Goal: Transaction & Acquisition: Purchase product/service

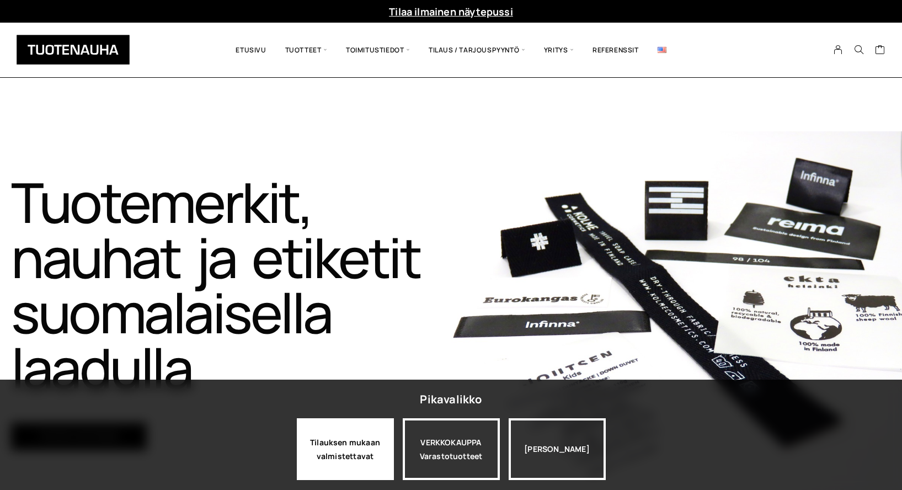
click at [351, 439] on div "Tilauksen mukaan valmistettavat" at bounding box center [345, 449] width 97 height 62
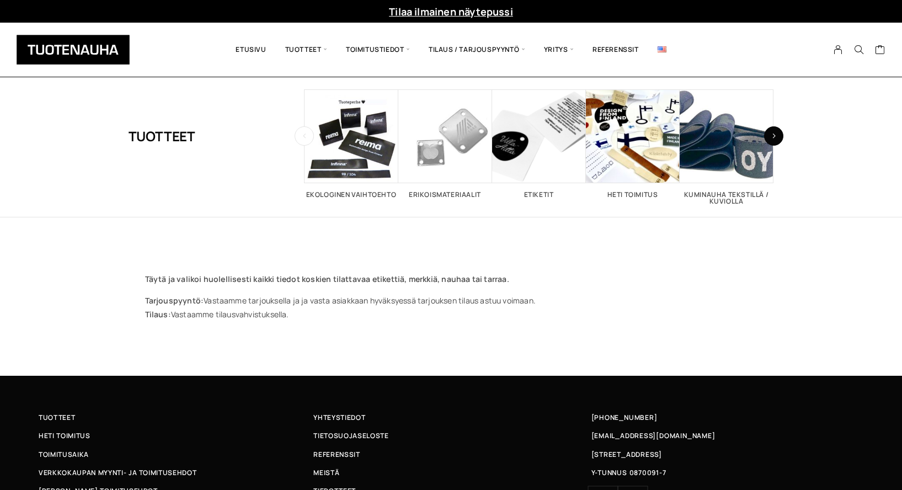
click at [779, 135] on button "button" at bounding box center [773, 135] width 19 height 19
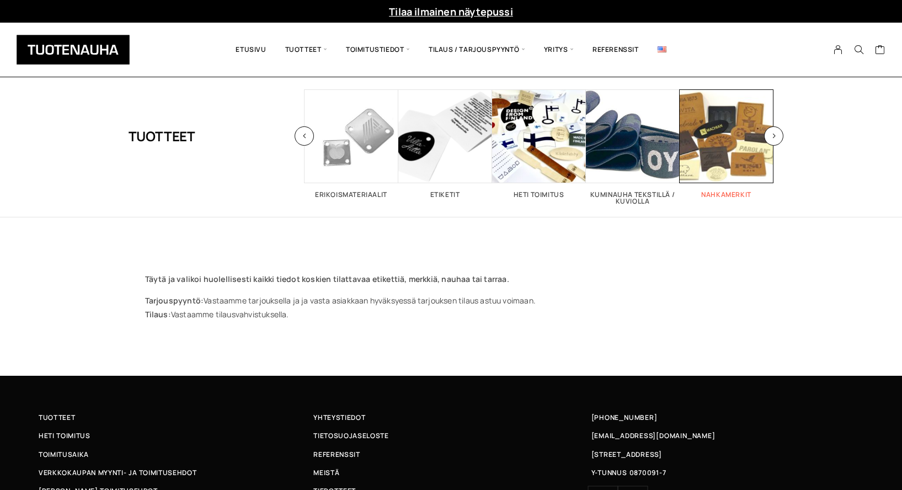
click at [717, 148] on span "Visit product category Nahkamerkit" at bounding box center [727, 136] width 94 height 94
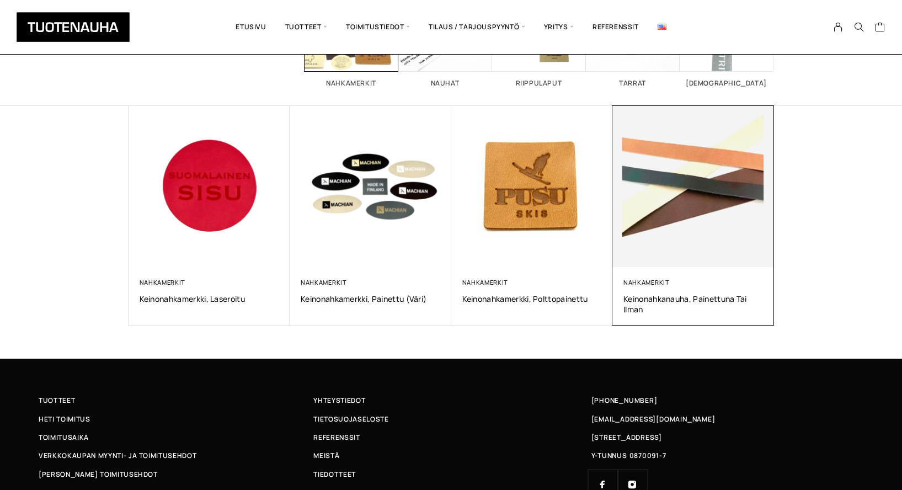
scroll to position [137, 0]
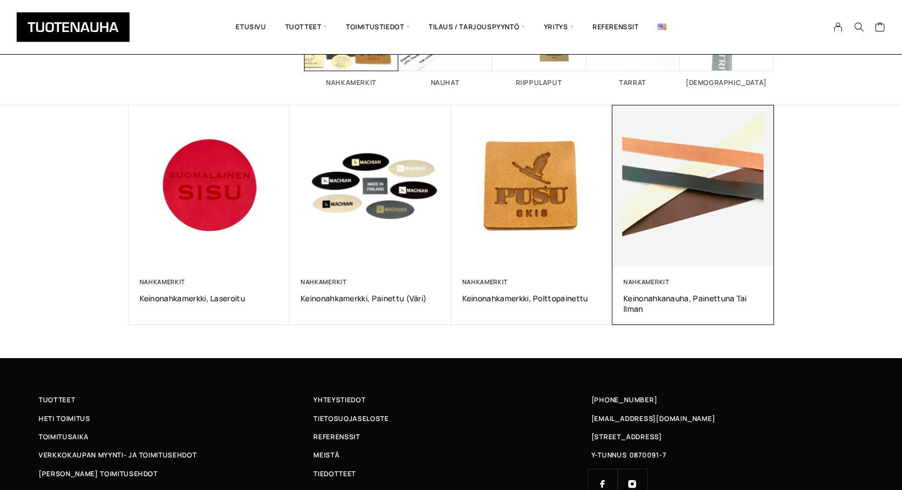
click at [703, 251] on img at bounding box center [693, 185] width 169 height 169
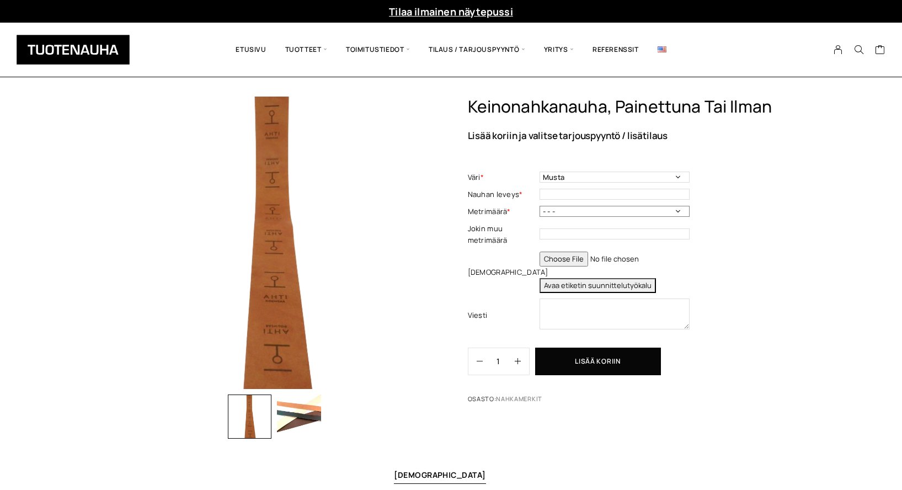
click at [677, 217] on select "- - - 50 m 100 m 150 m" at bounding box center [615, 211] width 150 height 11
select select "50 m"
click at [540, 217] on select "- - - 50 m 100 m 150 m" at bounding box center [615, 211] width 150 height 11
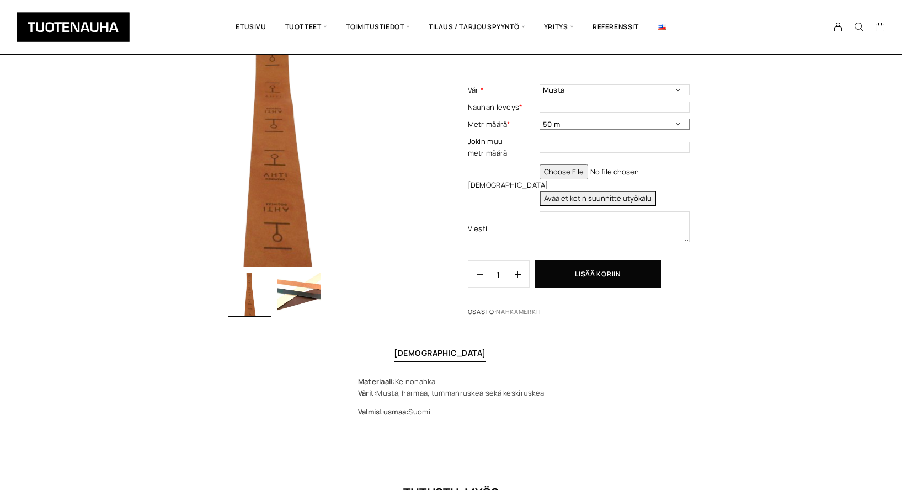
scroll to position [129, 0]
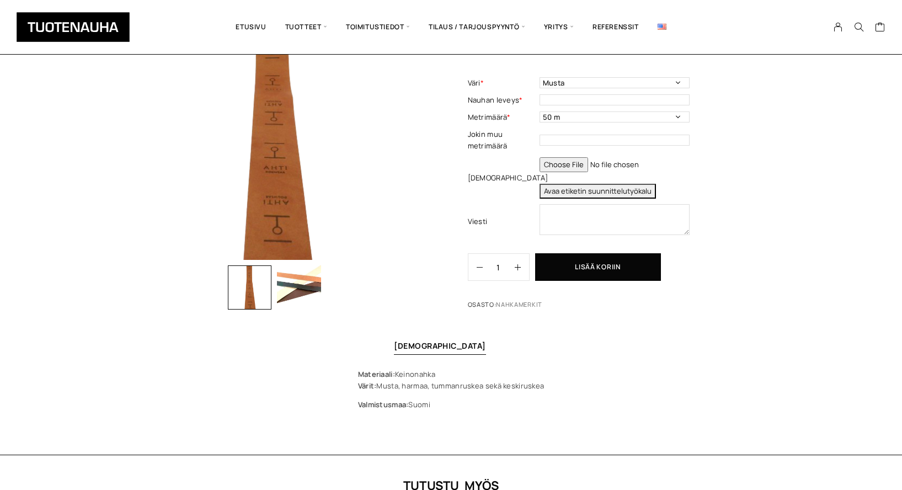
click at [311, 290] on img "button" at bounding box center [299, 287] width 44 height 44
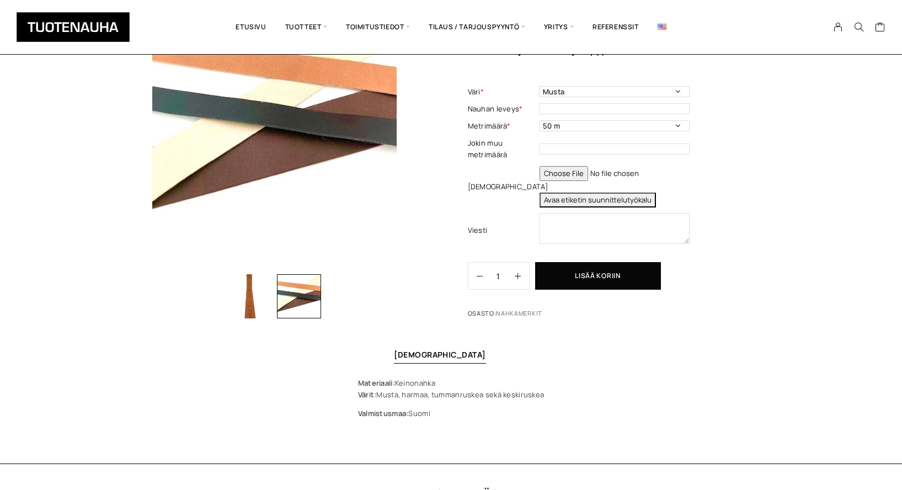
scroll to position [82, 0]
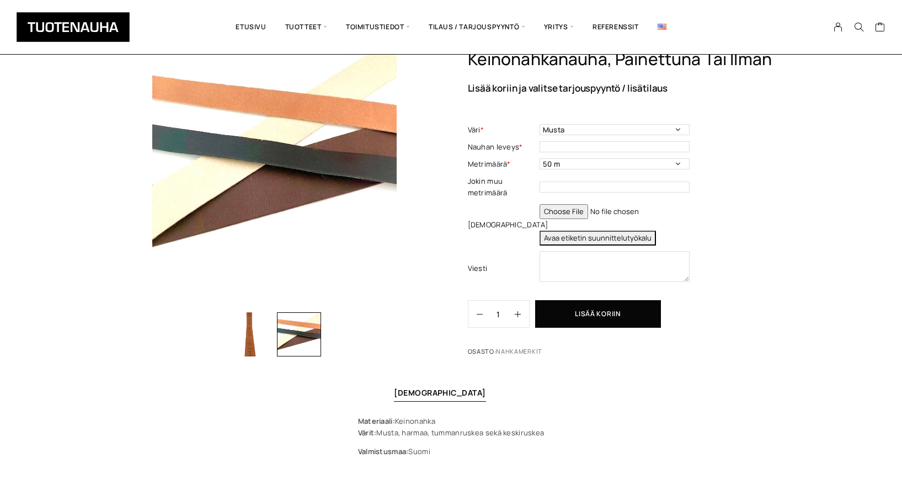
click at [308, 332] on div at bounding box center [299, 334] width 44 height 44
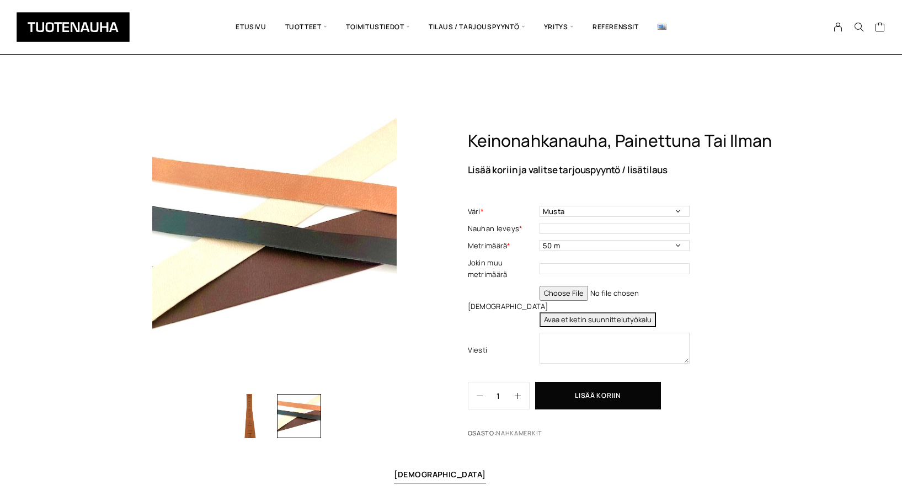
scroll to position [0, 0]
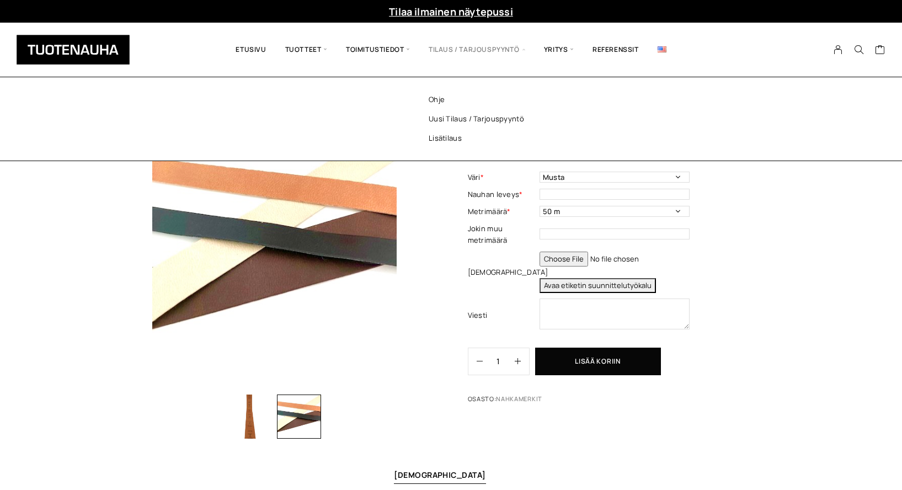
click at [467, 50] on span "Tilaus / Tarjouspyyntö" at bounding box center [476, 50] width 115 height 38
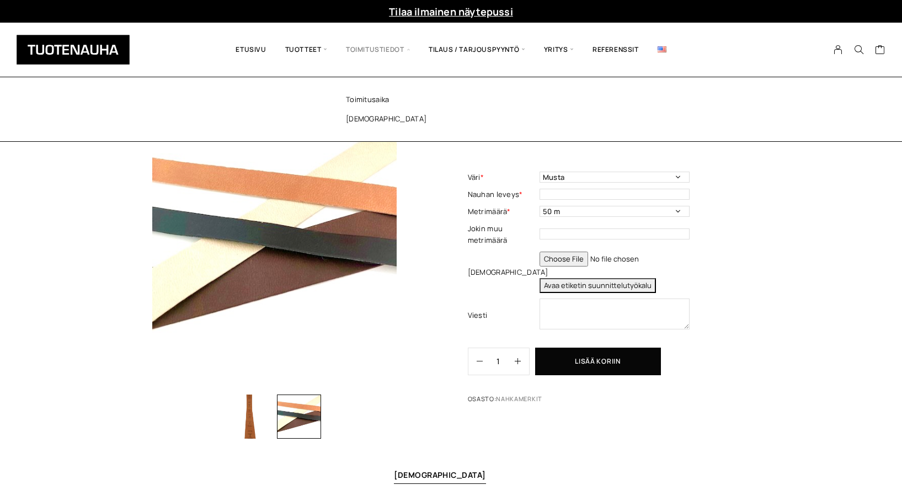
click at [394, 51] on span "Toimitustiedot" at bounding box center [378, 50] width 83 height 38
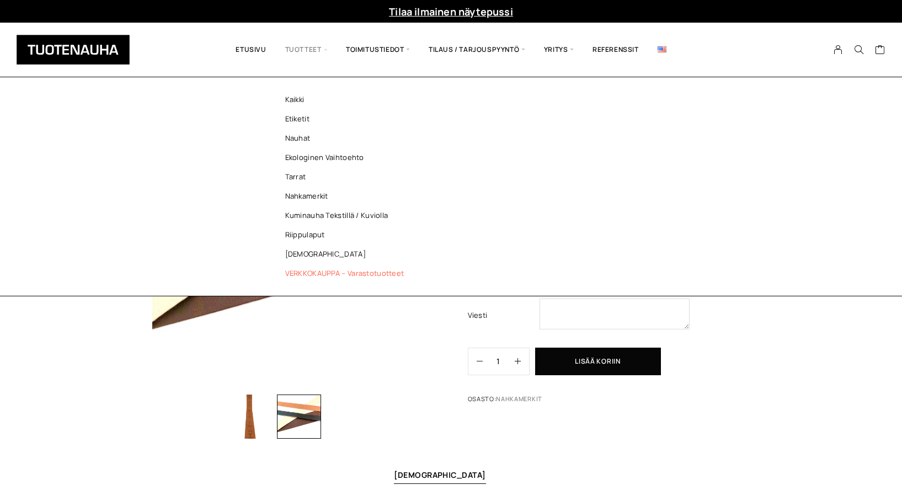
click at [357, 272] on link "VERKKOKAUPPA – Varastotuotteet" at bounding box center [348, 273] width 160 height 19
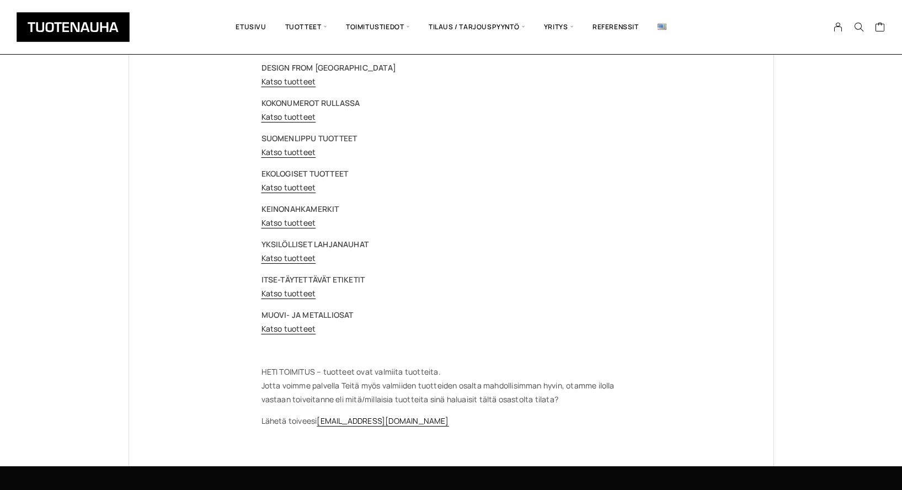
scroll to position [135, 0]
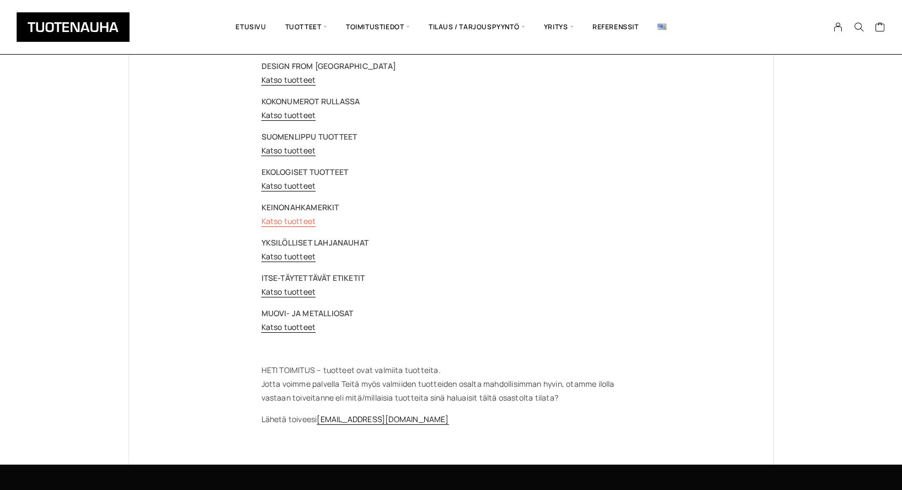
click at [287, 220] on link "Katso tuotteet" at bounding box center [289, 221] width 55 height 10
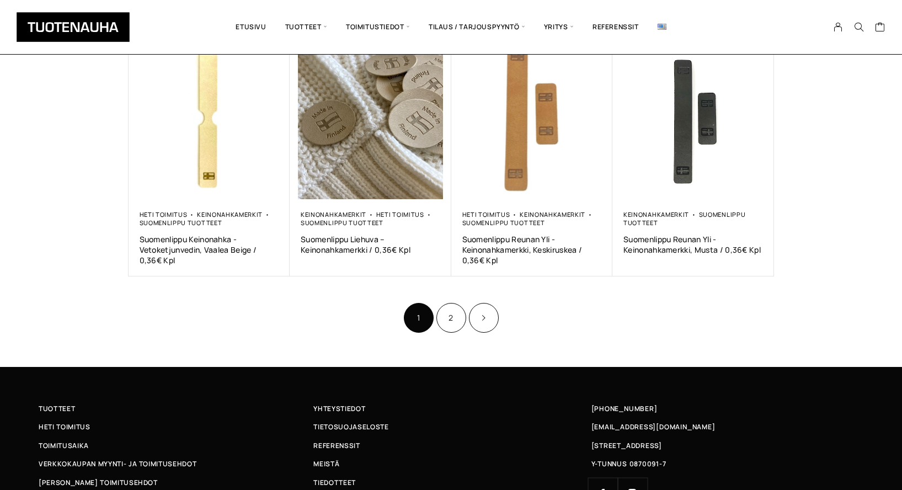
scroll to position [699, 0]
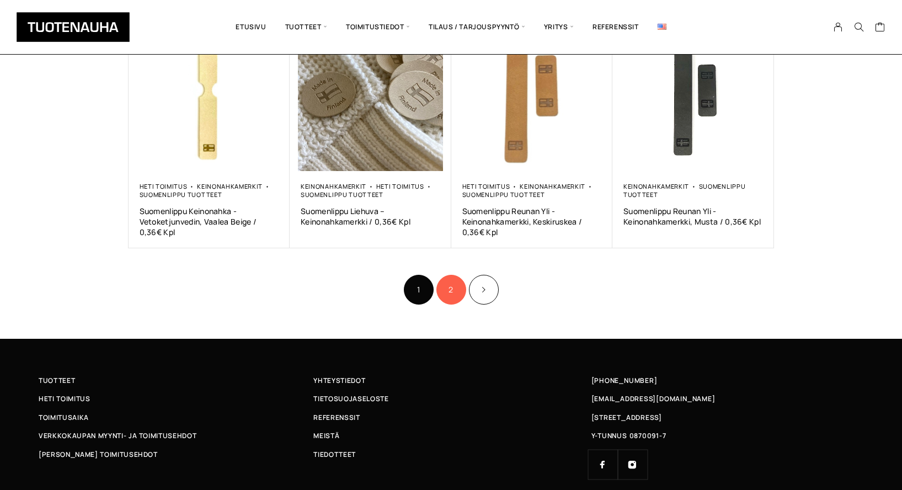
click at [449, 290] on link "2" at bounding box center [452, 290] width 30 height 30
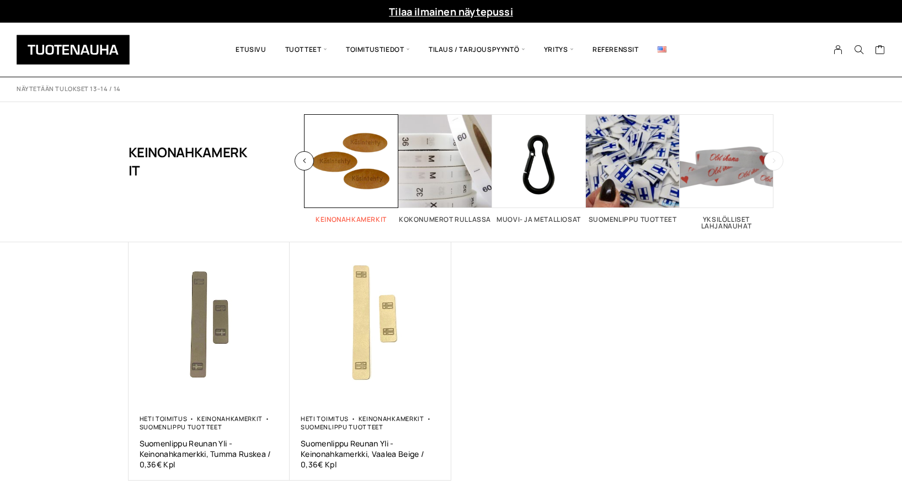
click at [338, 157] on span "Visit product category Keinonahkamerkit" at bounding box center [352, 161] width 94 height 94
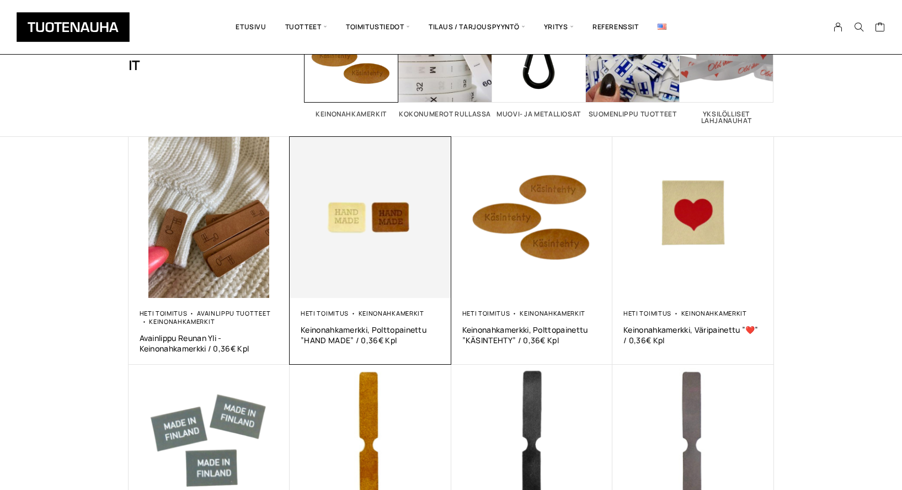
scroll to position [110, 0]
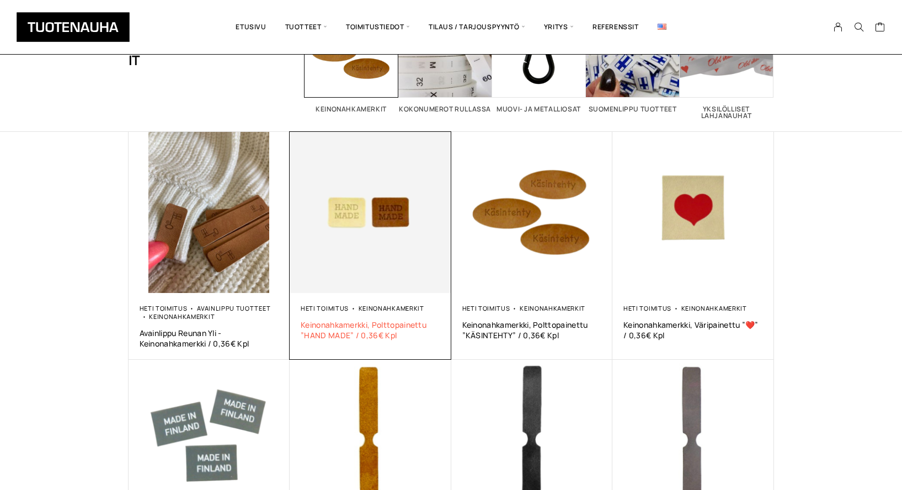
click at [352, 327] on span "Keinonahkamerkki, Polttopainettu ”HAND MADE” / 0,36€ Kpl" at bounding box center [371, 330] width 140 height 21
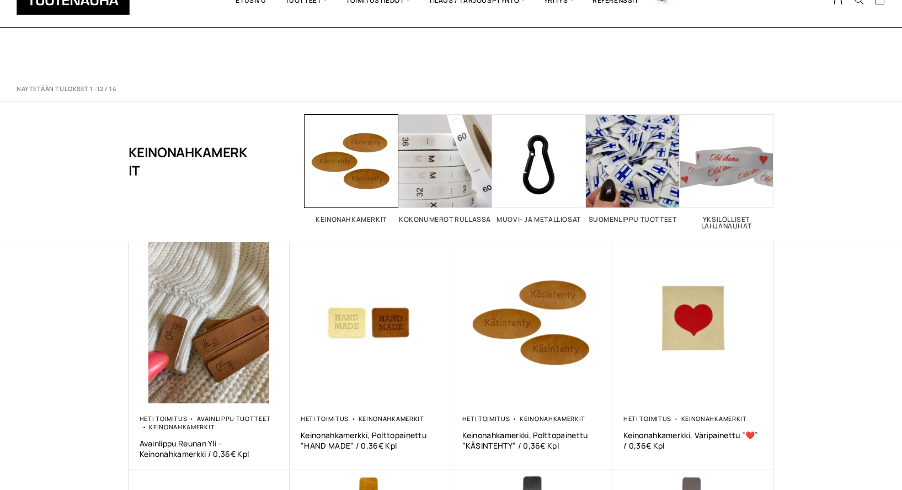
scroll to position [110, 0]
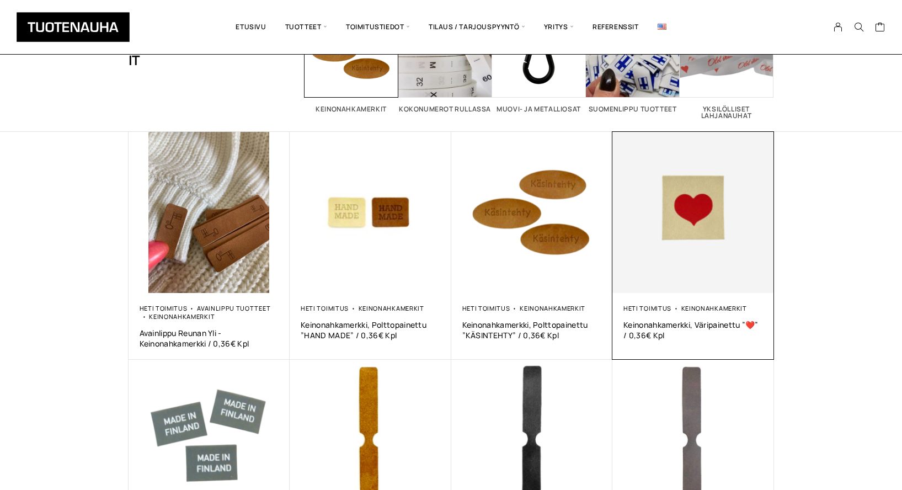
click at [706, 260] on img at bounding box center [694, 213] width 162 height 162
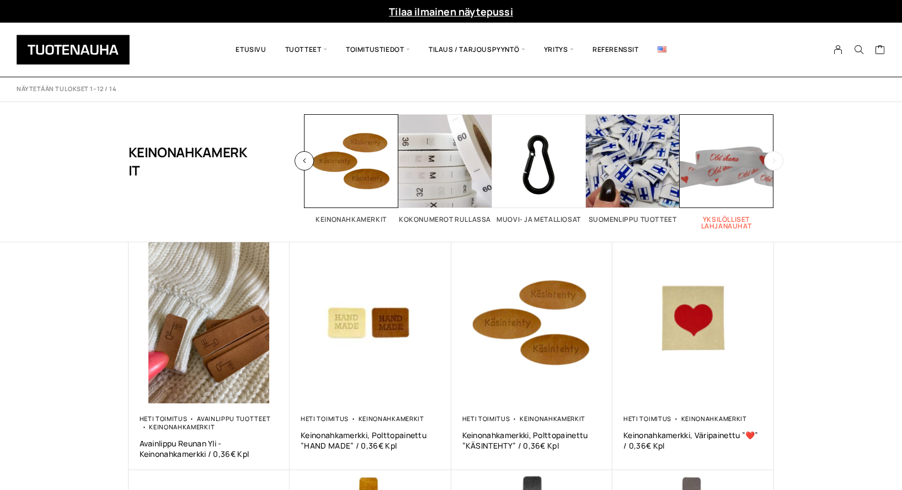
click at [717, 181] on span "Visit product category Yksilölliset lahjanauhat" at bounding box center [727, 161] width 94 height 94
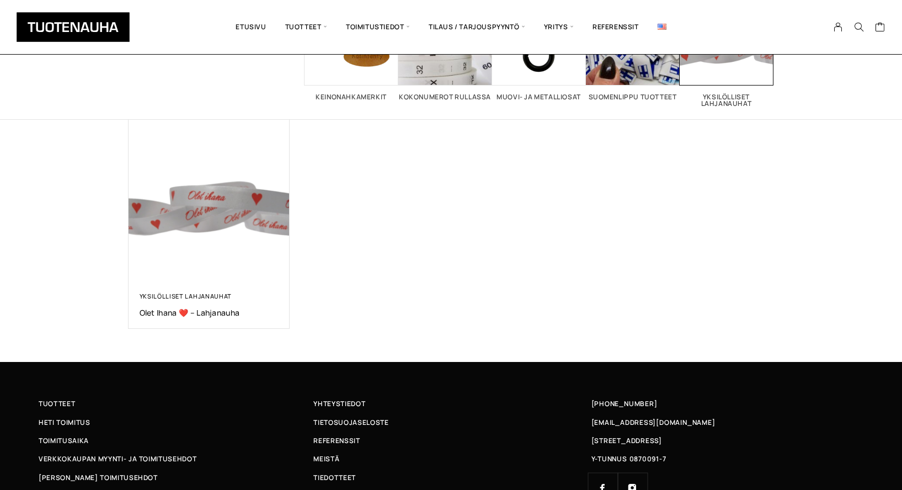
scroll to position [135, 0]
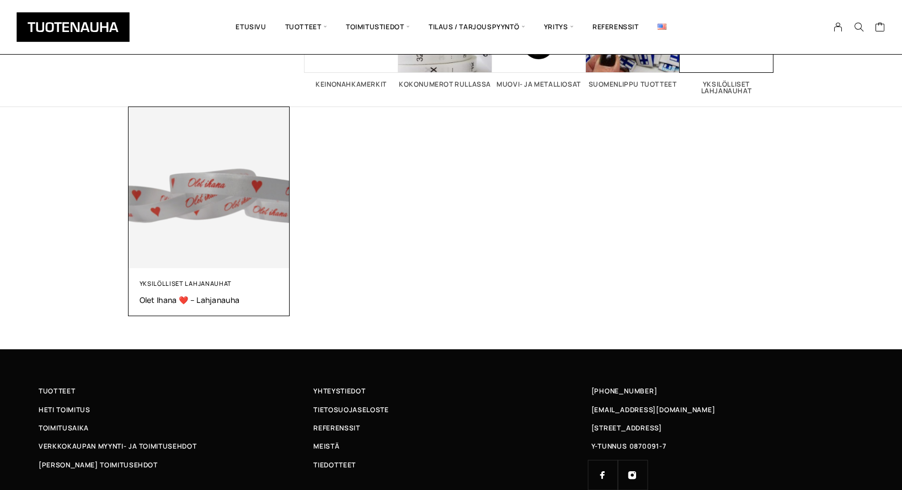
click at [195, 212] on img at bounding box center [210, 188] width 162 height 162
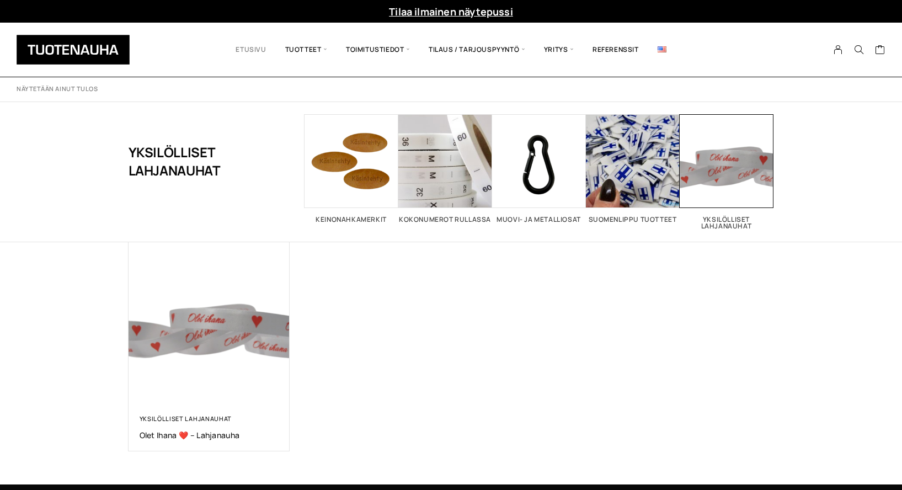
click at [250, 46] on link "Etusivu" at bounding box center [250, 50] width 49 height 38
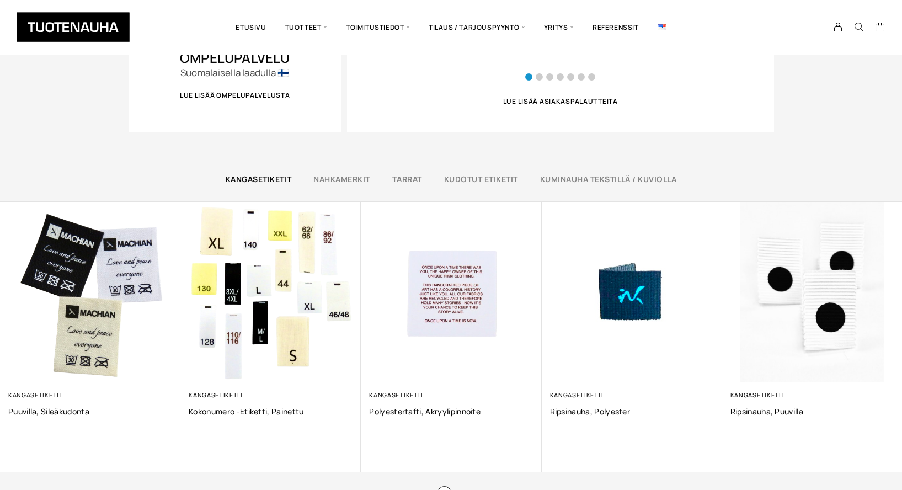
scroll to position [642, 0]
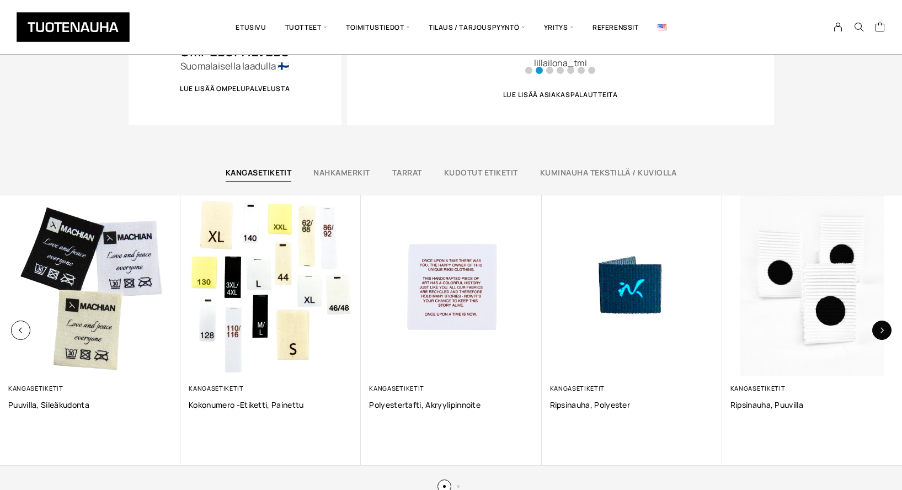
click at [880, 325] on button "button" at bounding box center [882, 330] width 19 height 19
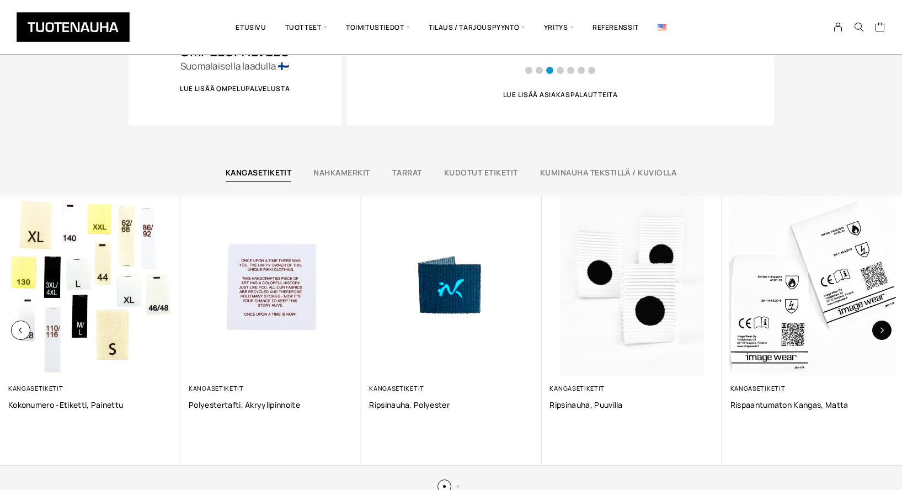
click at [880, 331] on icon "button" at bounding box center [882, 330] width 6 height 6
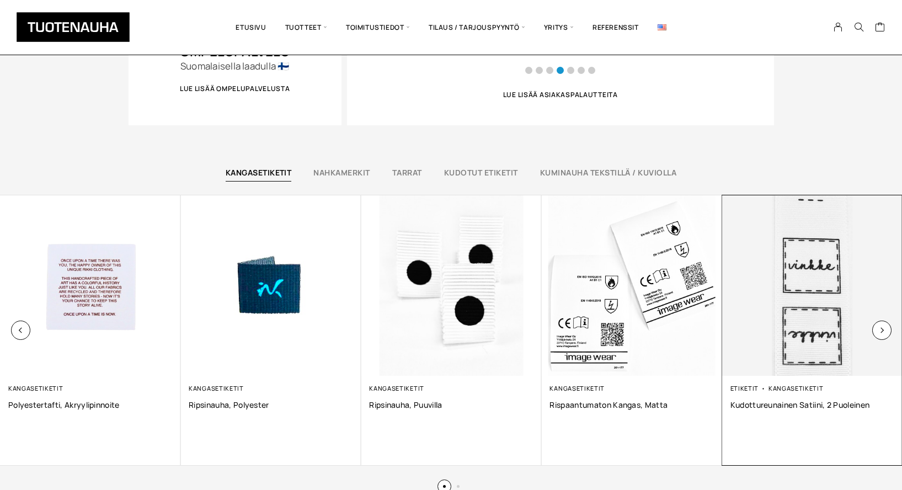
click at [822, 334] on img at bounding box center [812, 286] width 190 height 190
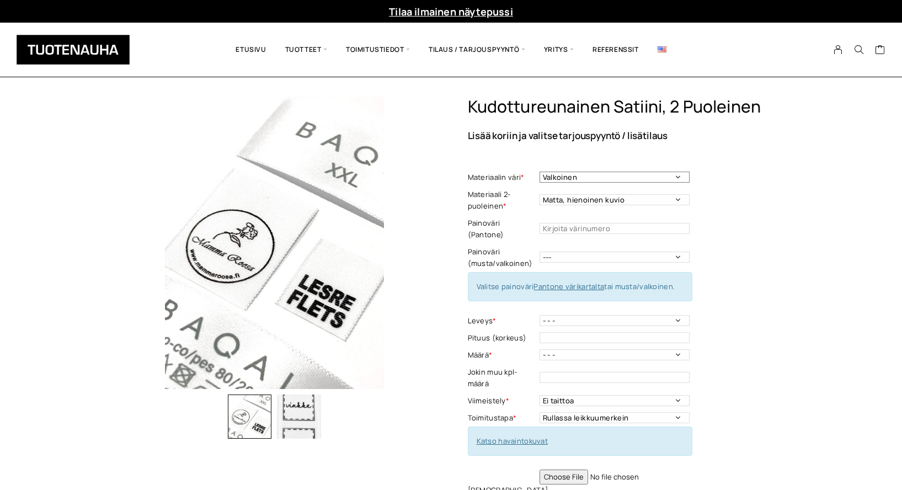
click at [677, 176] on select "Valkoinen" at bounding box center [615, 177] width 150 height 11
click at [255, 296] on img at bounding box center [275, 243] width 293 height 293
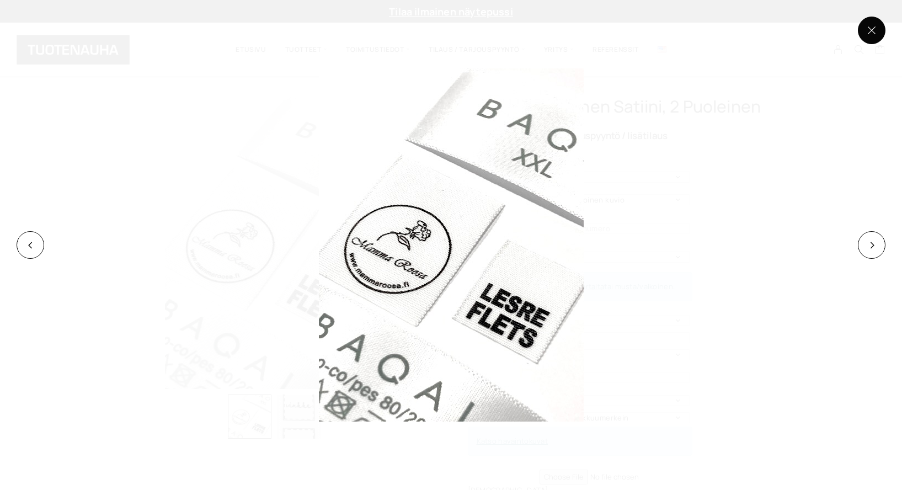
click at [873, 26] on button at bounding box center [872, 31] width 28 height 28
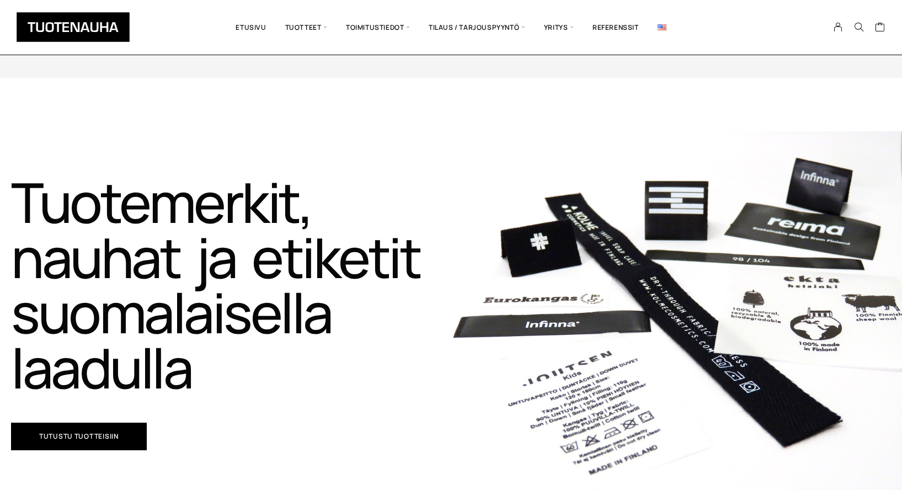
scroll to position [642, 0]
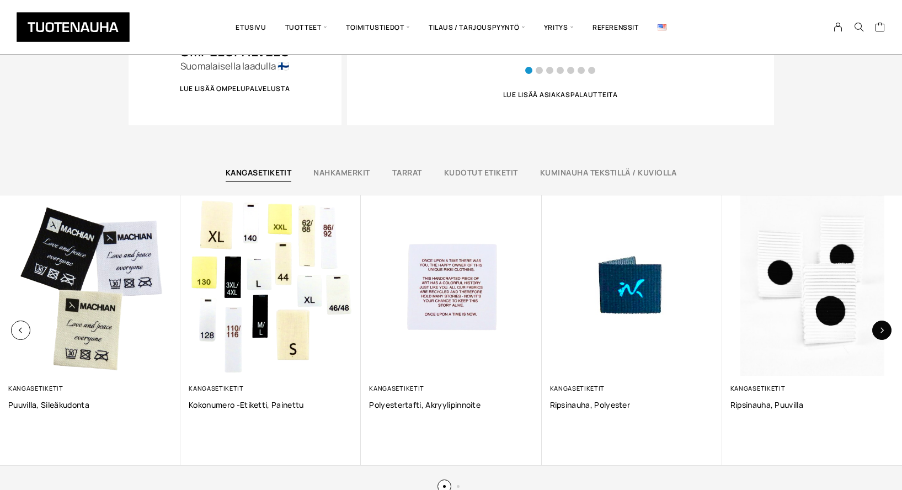
click at [885, 328] on button "button" at bounding box center [882, 330] width 19 height 19
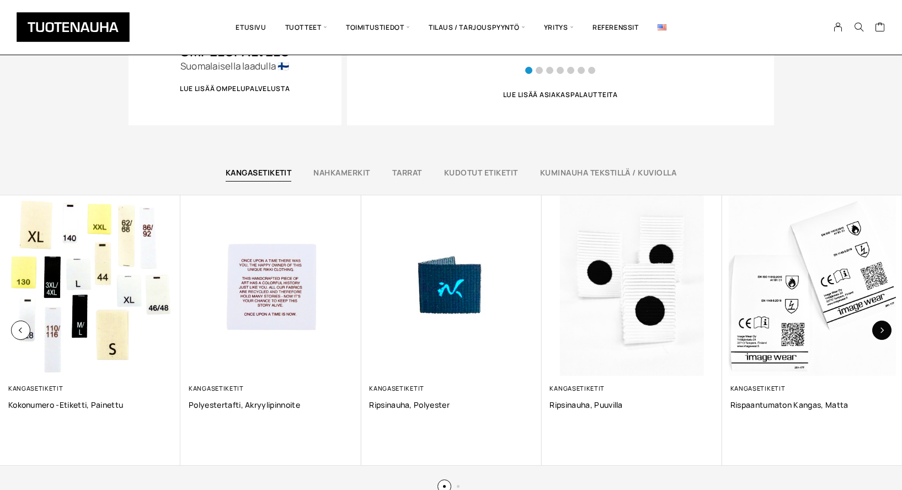
click at [881, 330] on icon "button" at bounding box center [882, 330] width 6 height 6
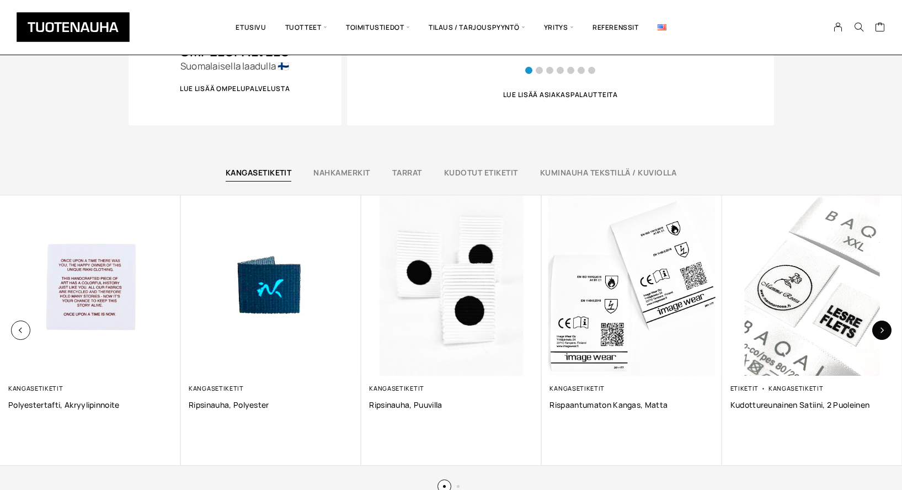
click at [881, 330] on icon "button" at bounding box center [882, 330] width 6 height 6
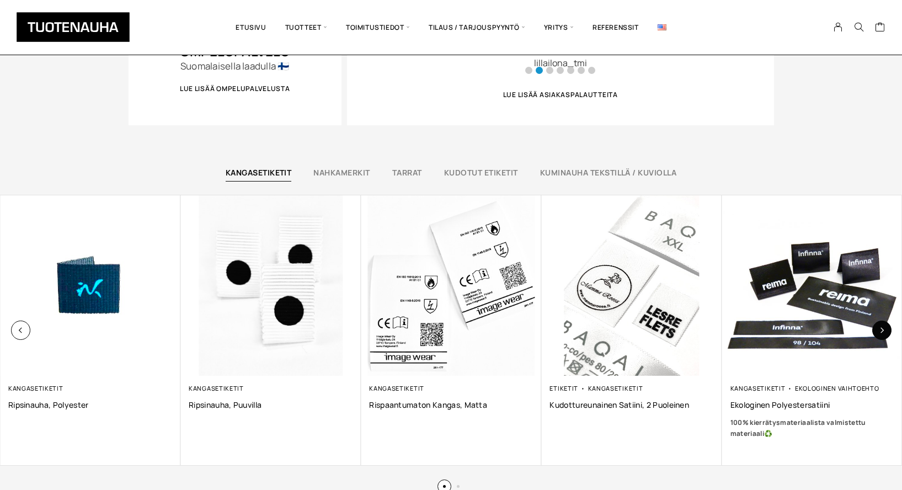
click at [880, 331] on icon "button" at bounding box center [882, 330] width 6 height 6
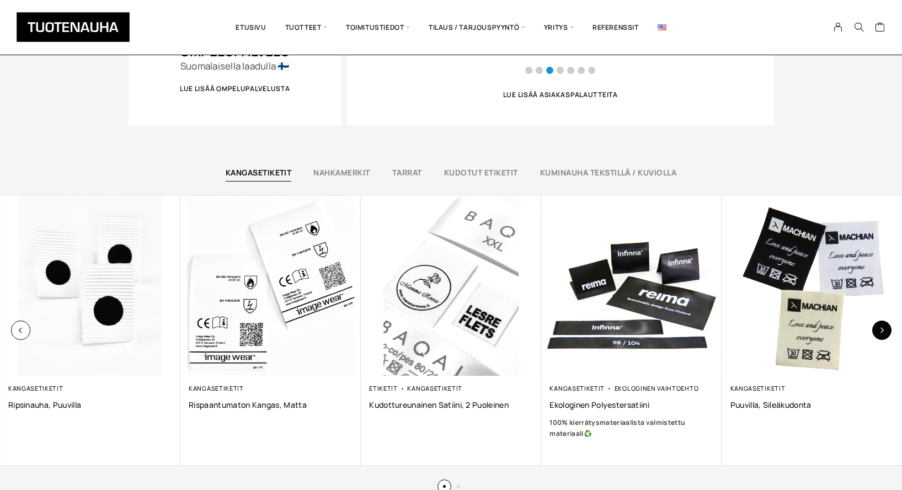
click at [879, 331] on icon "button" at bounding box center [882, 330] width 6 height 6
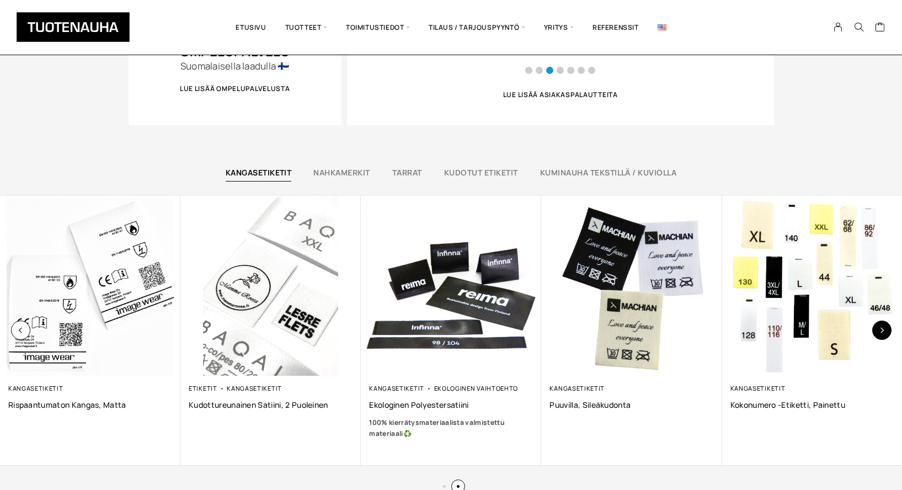
click at [878, 334] on button "button" at bounding box center [882, 330] width 19 height 19
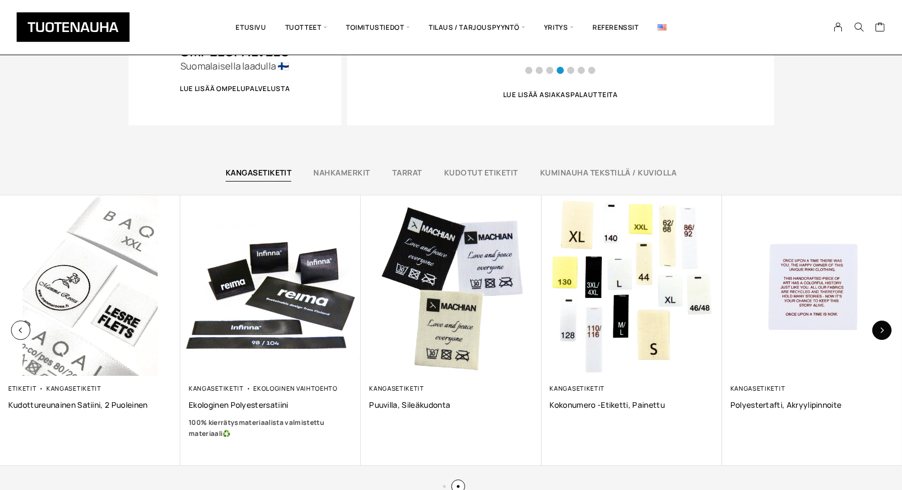
click at [877, 330] on button "button" at bounding box center [882, 330] width 19 height 19
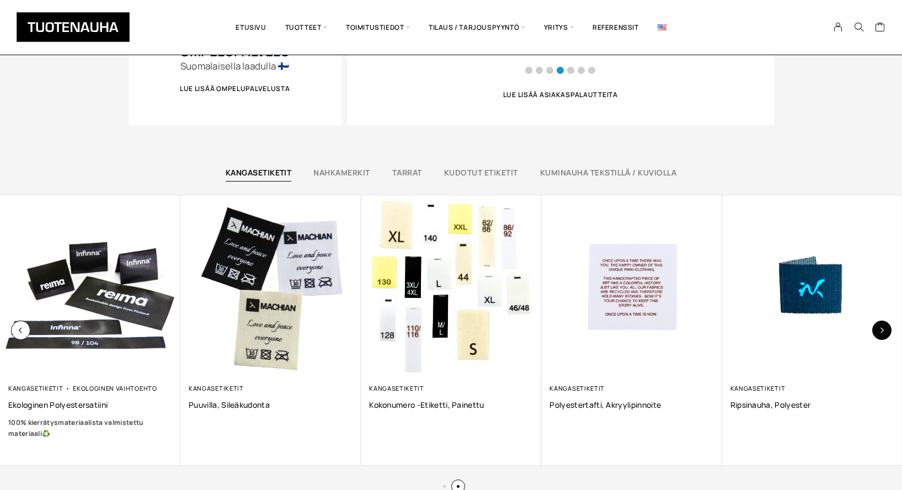
click at [877, 330] on button "button" at bounding box center [882, 330] width 19 height 19
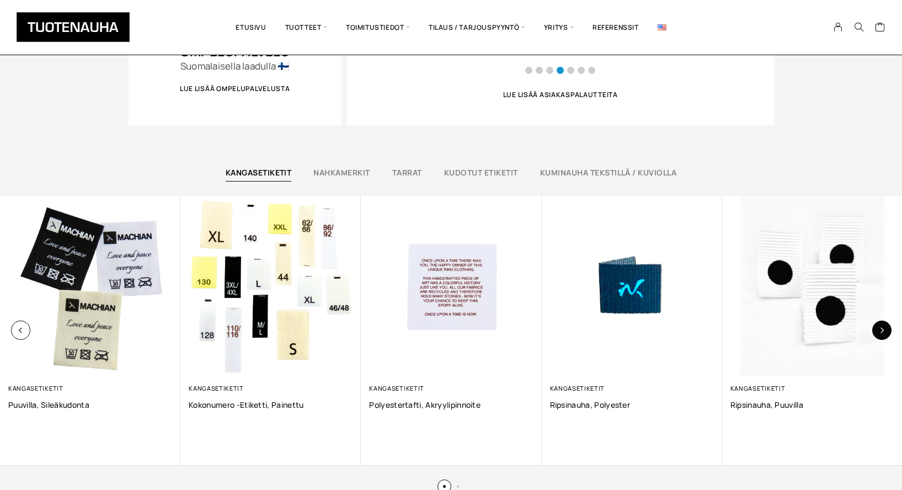
click at [877, 330] on button "button" at bounding box center [882, 330] width 19 height 19
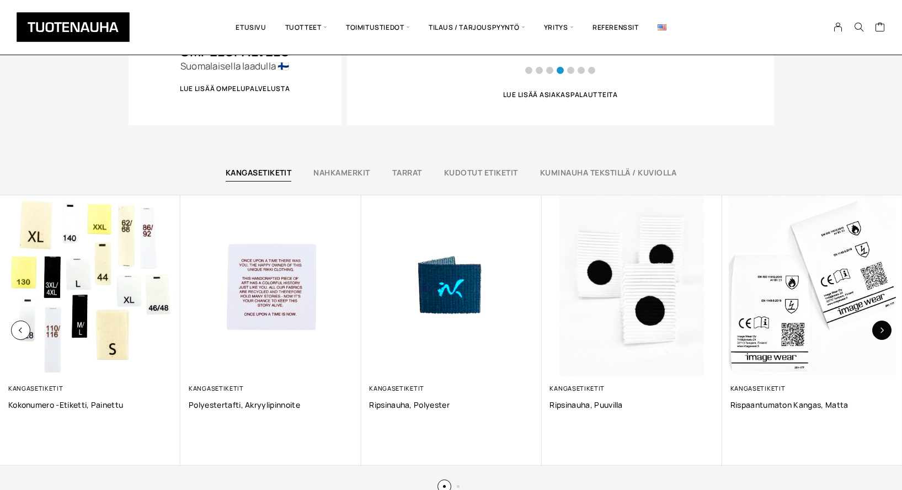
click at [877, 330] on button "button" at bounding box center [882, 330] width 19 height 19
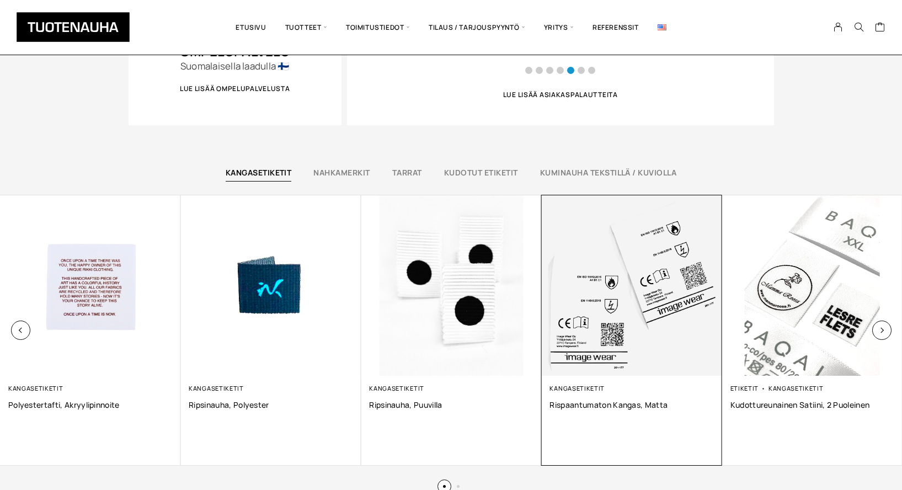
click at [655, 343] on img at bounding box center [631, 285] width 180 height 180
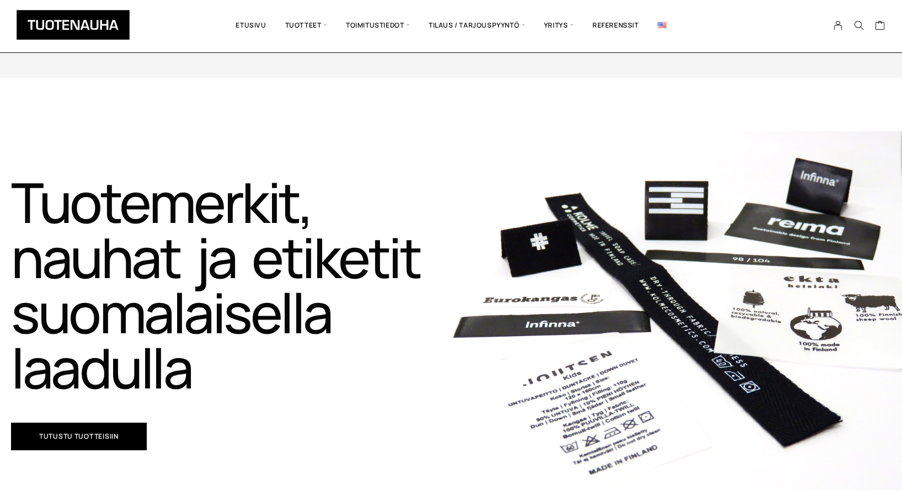
scroll to position [642, 0]
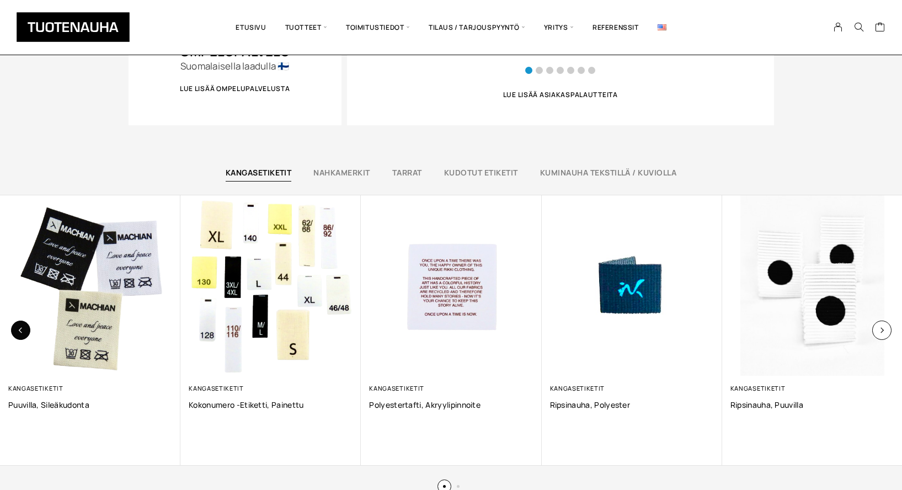
click at [28, 329] on button "button" at bounding box center [20, 330] width 19 height 19
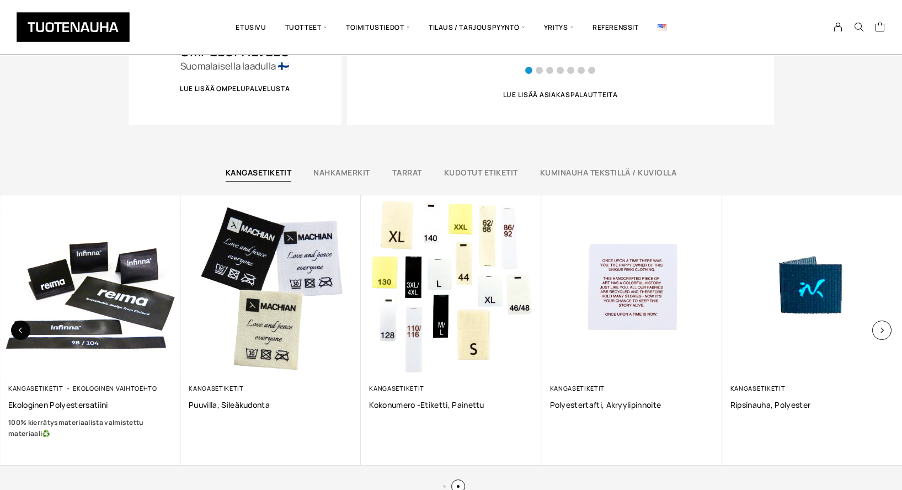
click at [14, 329] on button "button" at bounding box center [20, 330] width 19 height 19
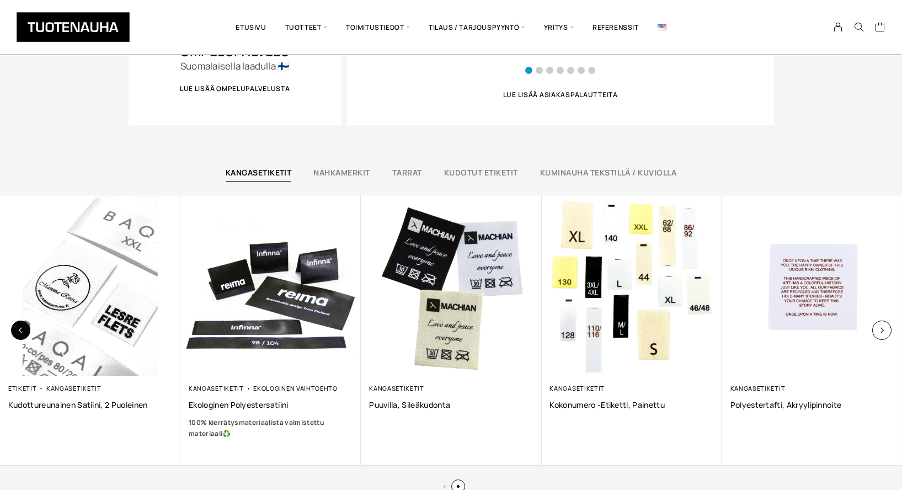
click at [21, 328] on icon "button" at bounding box center [21, 330] width 6 height 6
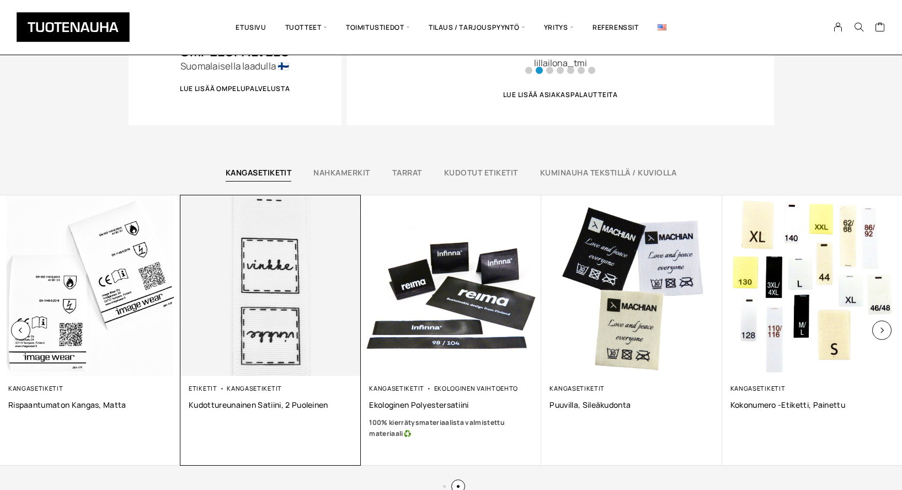
click at [208, 341] on img at bounding box center [271, 286] width 190 height 190
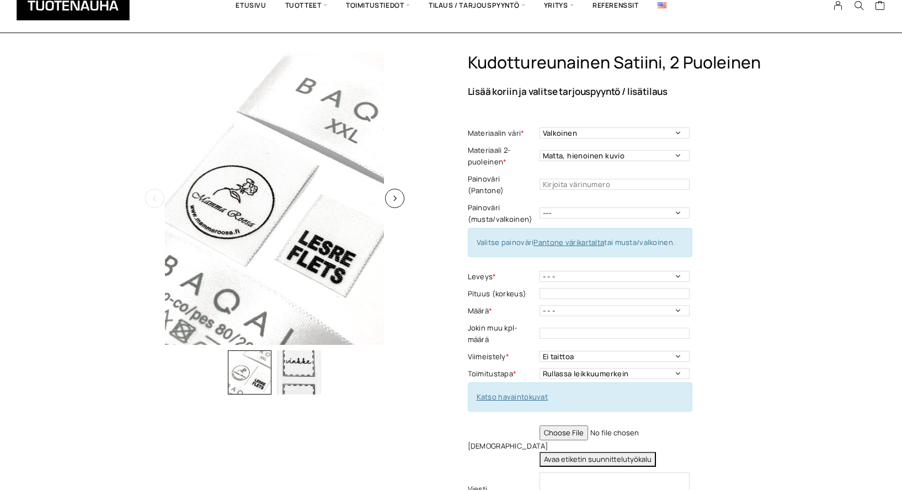
scroll to position [101, 0]
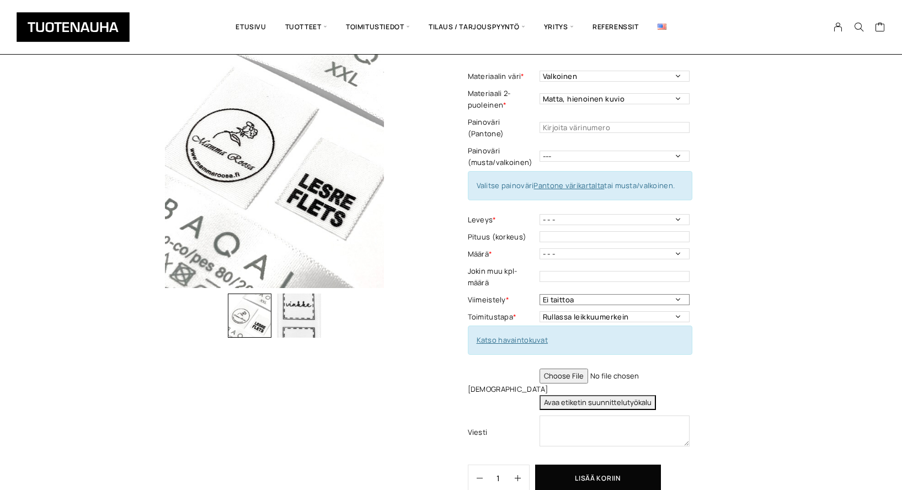
click at [677, 294] on select "Ei taittoa Keskitaitto" at bounding box center [615, 299] width 150 height 11
select select "Keskitaitto"
click at [540, 294] on select "Ei taittoa Keskitaitto" at bounding box center [615, 299] width 150 height 11
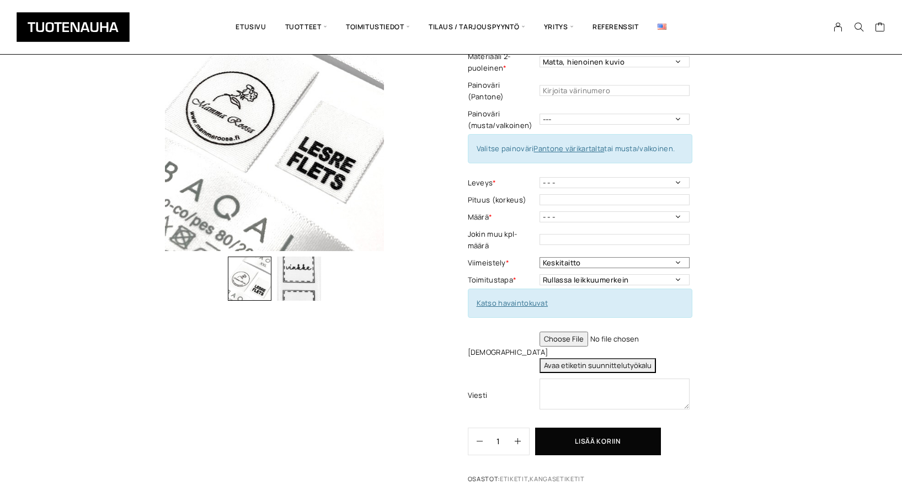
scroll to position [146, 0]
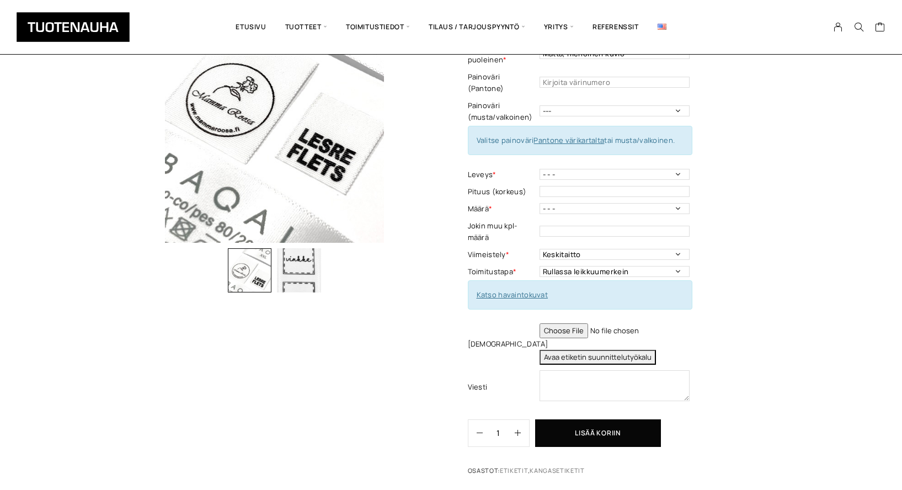
click at [600, 350] on button "Avaa etiketin suunnittelutyökalu" at bounding box center [598, 357] width 116 height 15
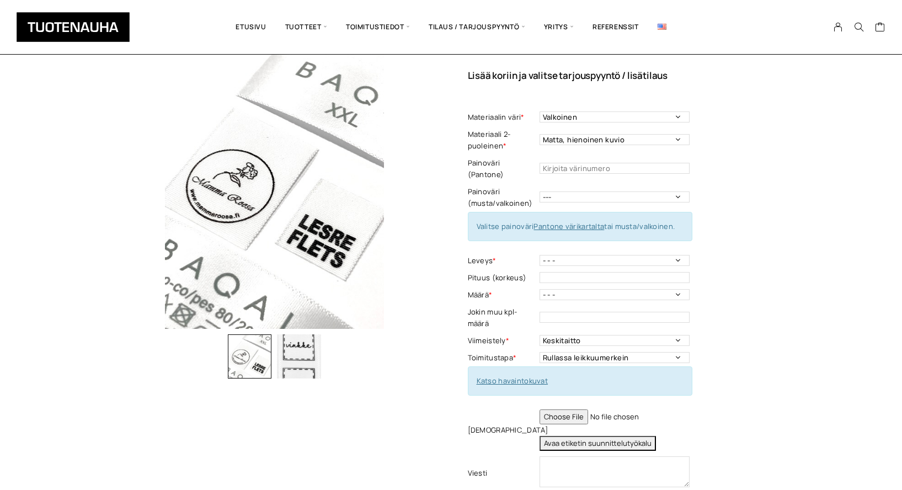
scroll to position [19, 0]
